Goal: Find specific page/section: Find specific page/section

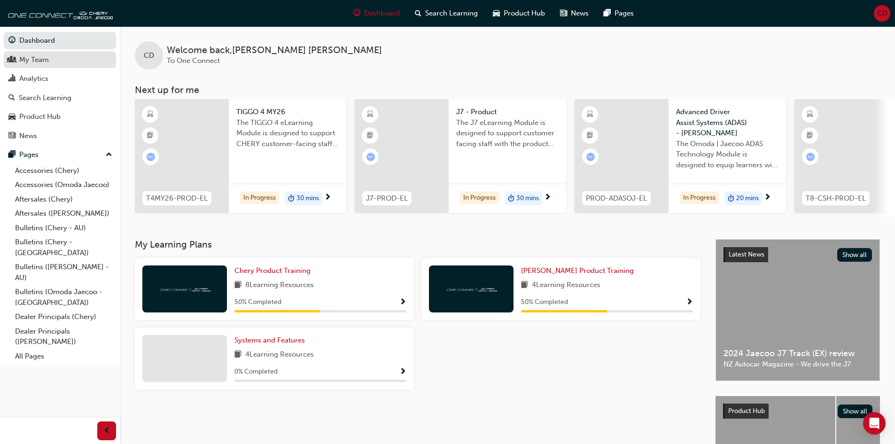
click at [55, 58] on div "My Team" at bounding box center [59, 60] width 103 height 12
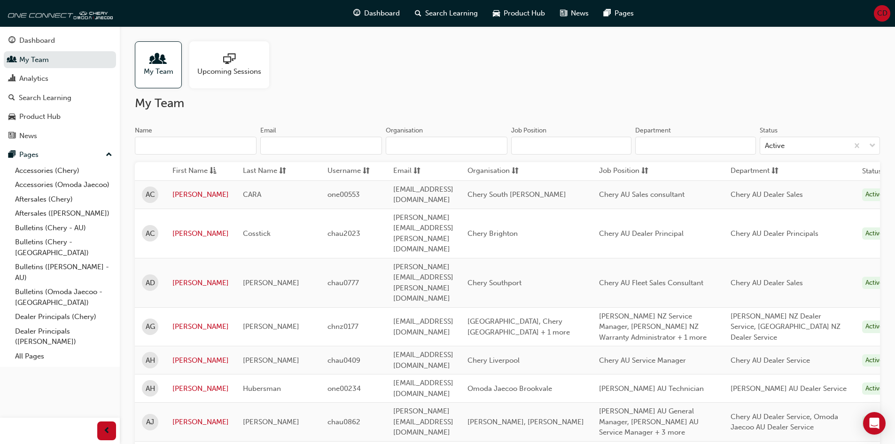
click at [212, 145] on input "Name" at bounding box center [196, 146] width 122 height 18
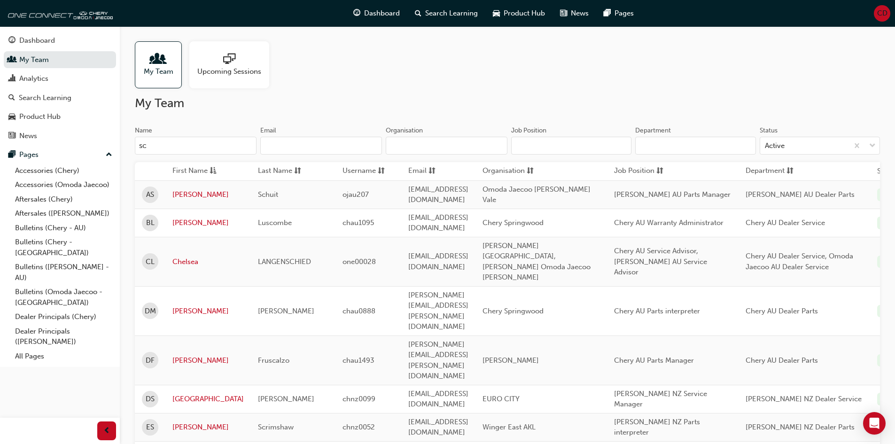
type input "s"
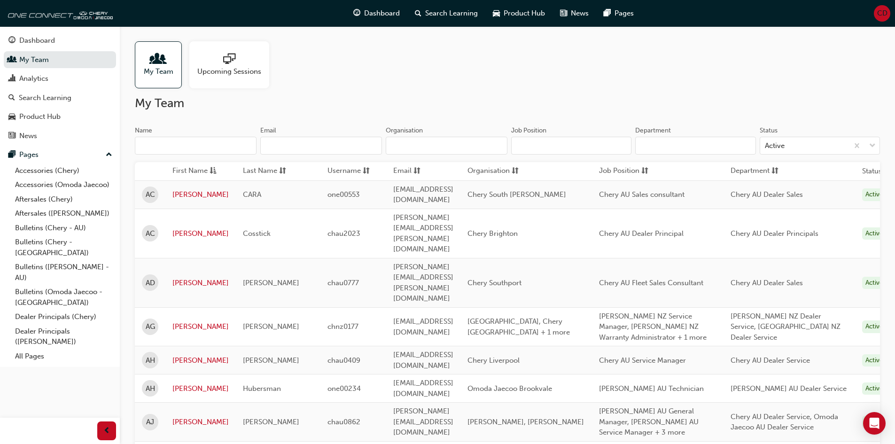
click at [245, 145] on input "Name" at bounding box center [196, 146] width 122 height 18
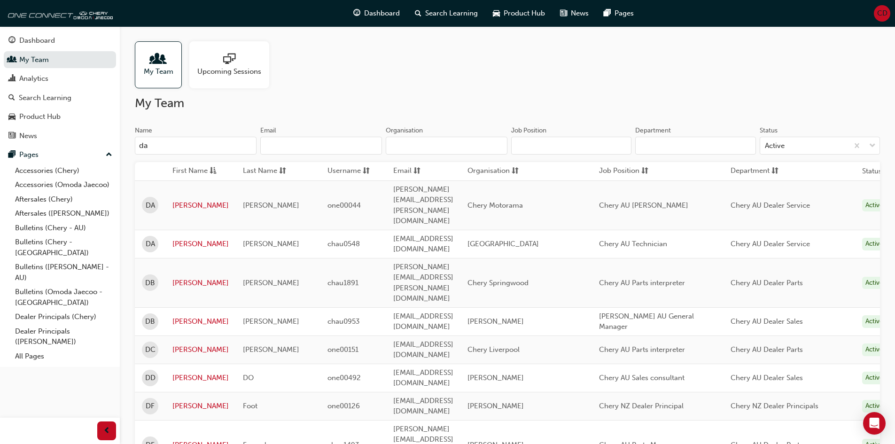
type input "d"
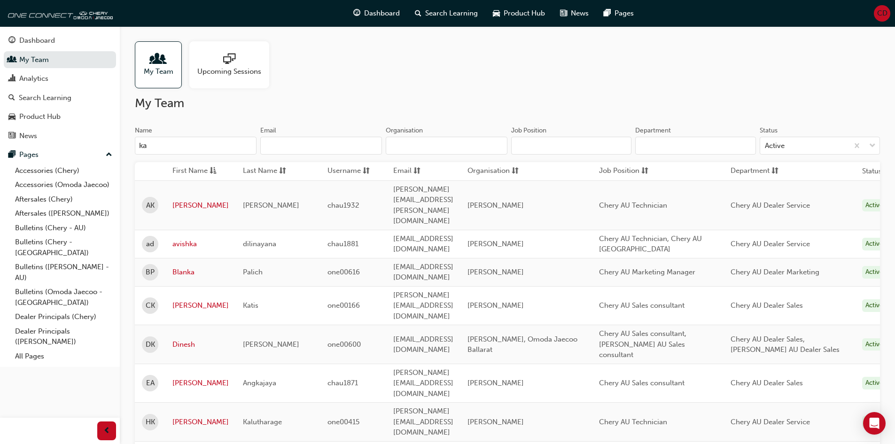
type input "k"
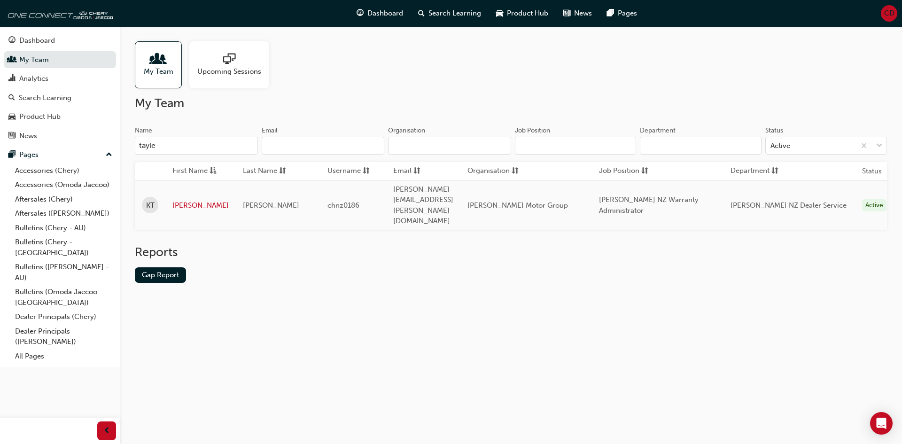
type input "tayler"
click at [229, 144] on input "tayler" at bounding box center [196, 146] width 123 height 18
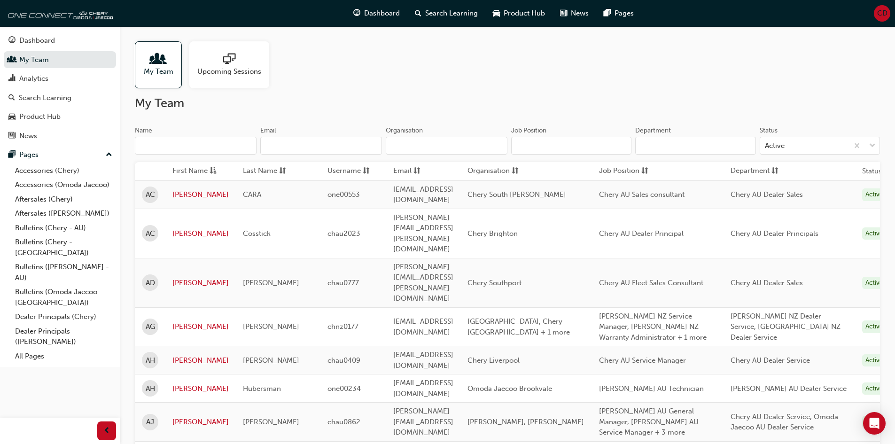
click at [480, 146] on input "Organisation" at bounding box center [447, 146] width 122 height 18
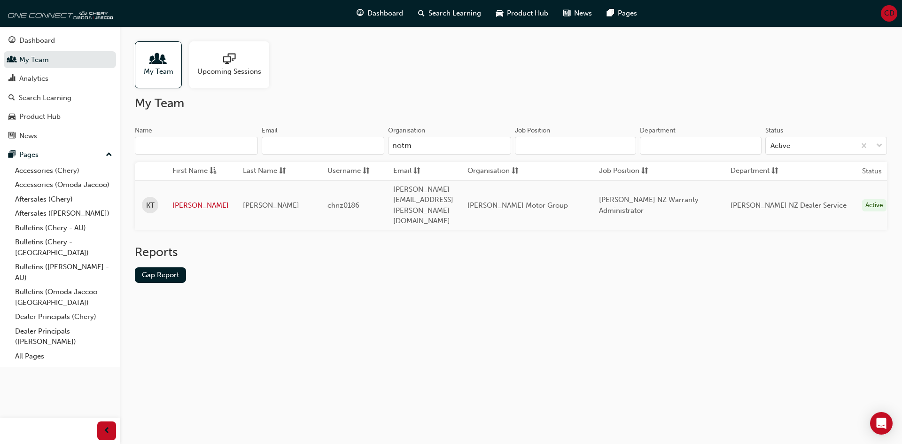
type input "notm"
